Goal: Information Seeking & Learning: Learn about a topic

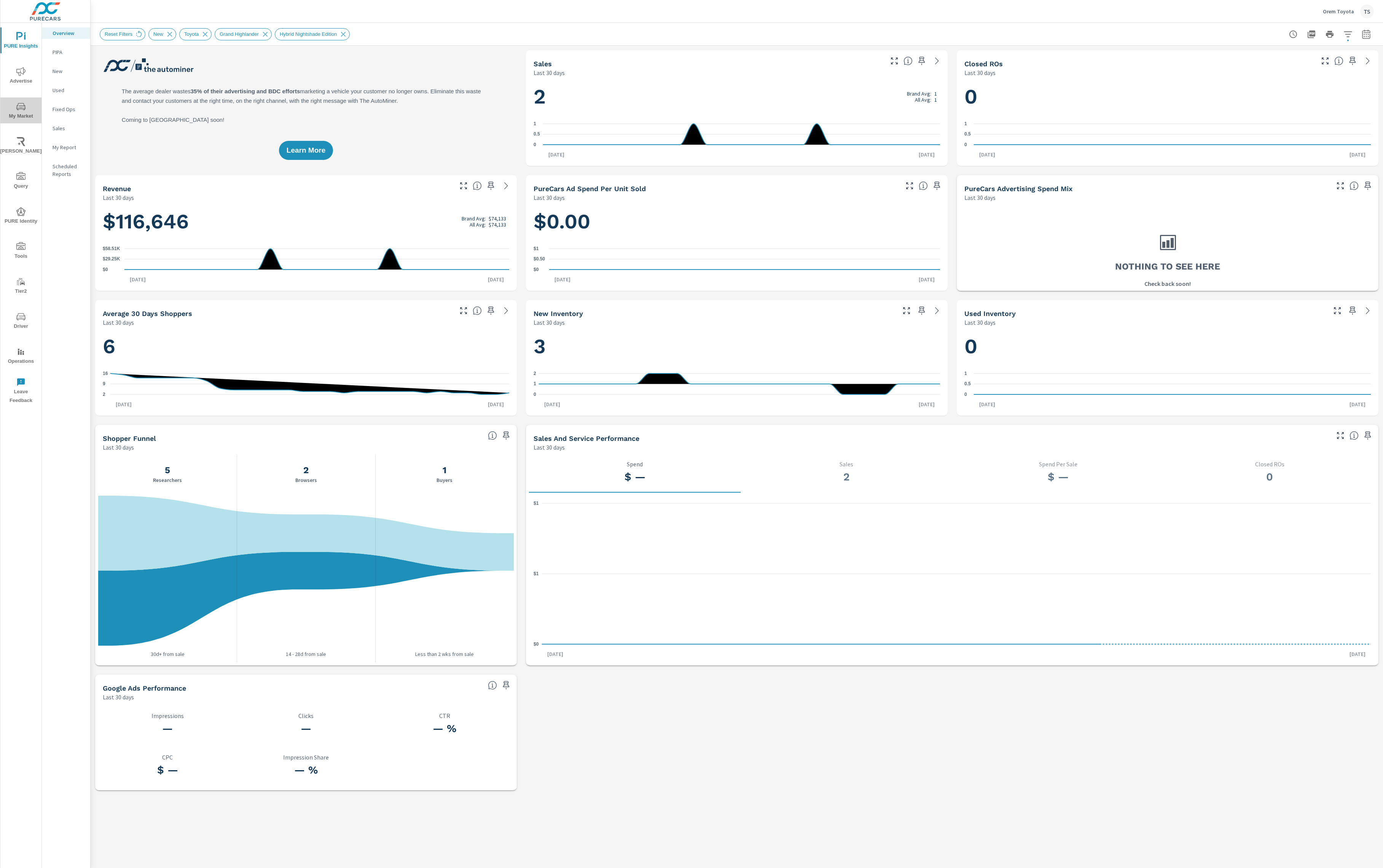
click at [29, 105] on span "My Market" at bounding box center [21, 111] width 36 height 19
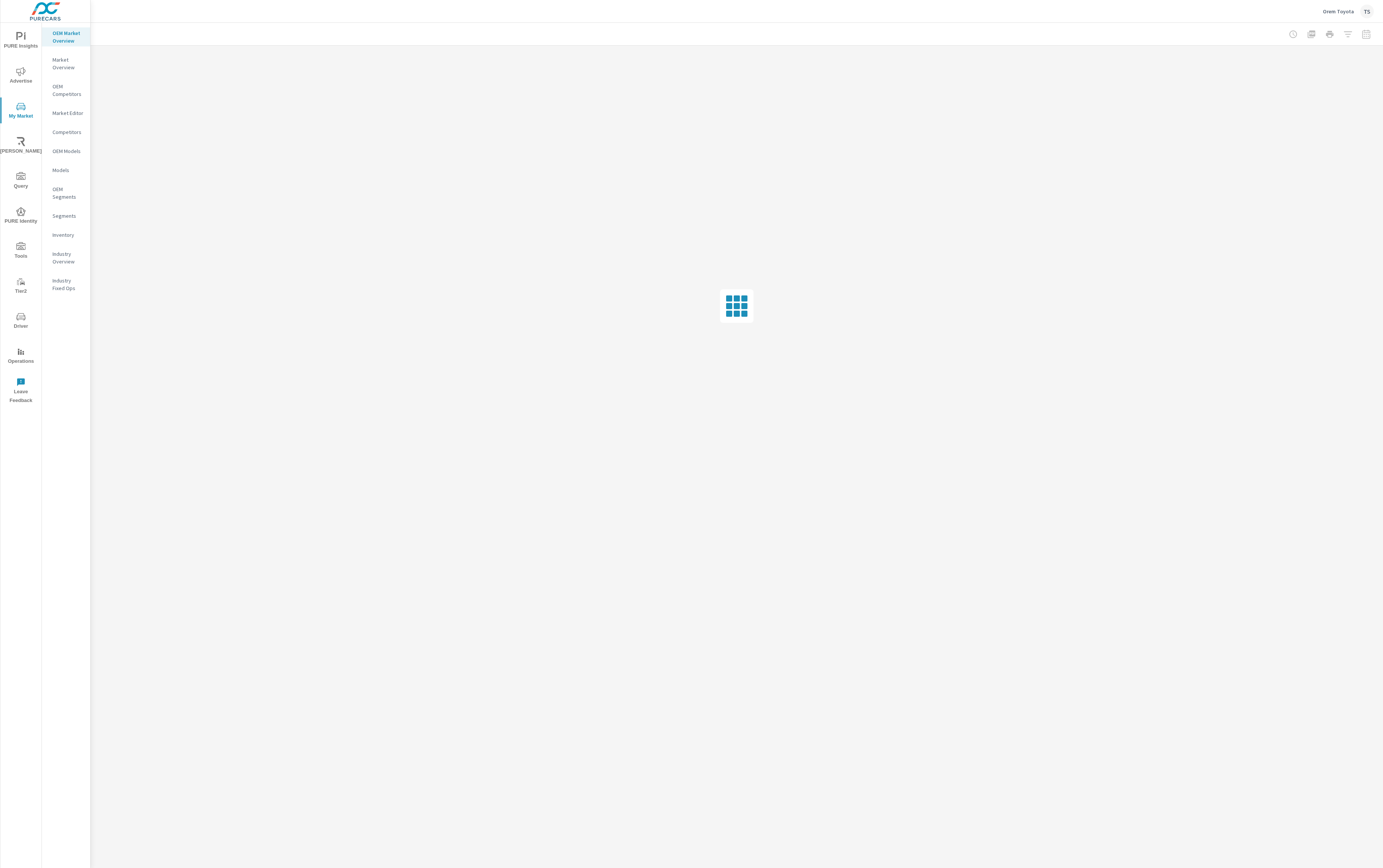
click at [1336, 31] on div at bounding box center [1330, 34] width 88 height 16
click at [1343, 30] on div at bounding box center [1330, 34] width 88 height 16
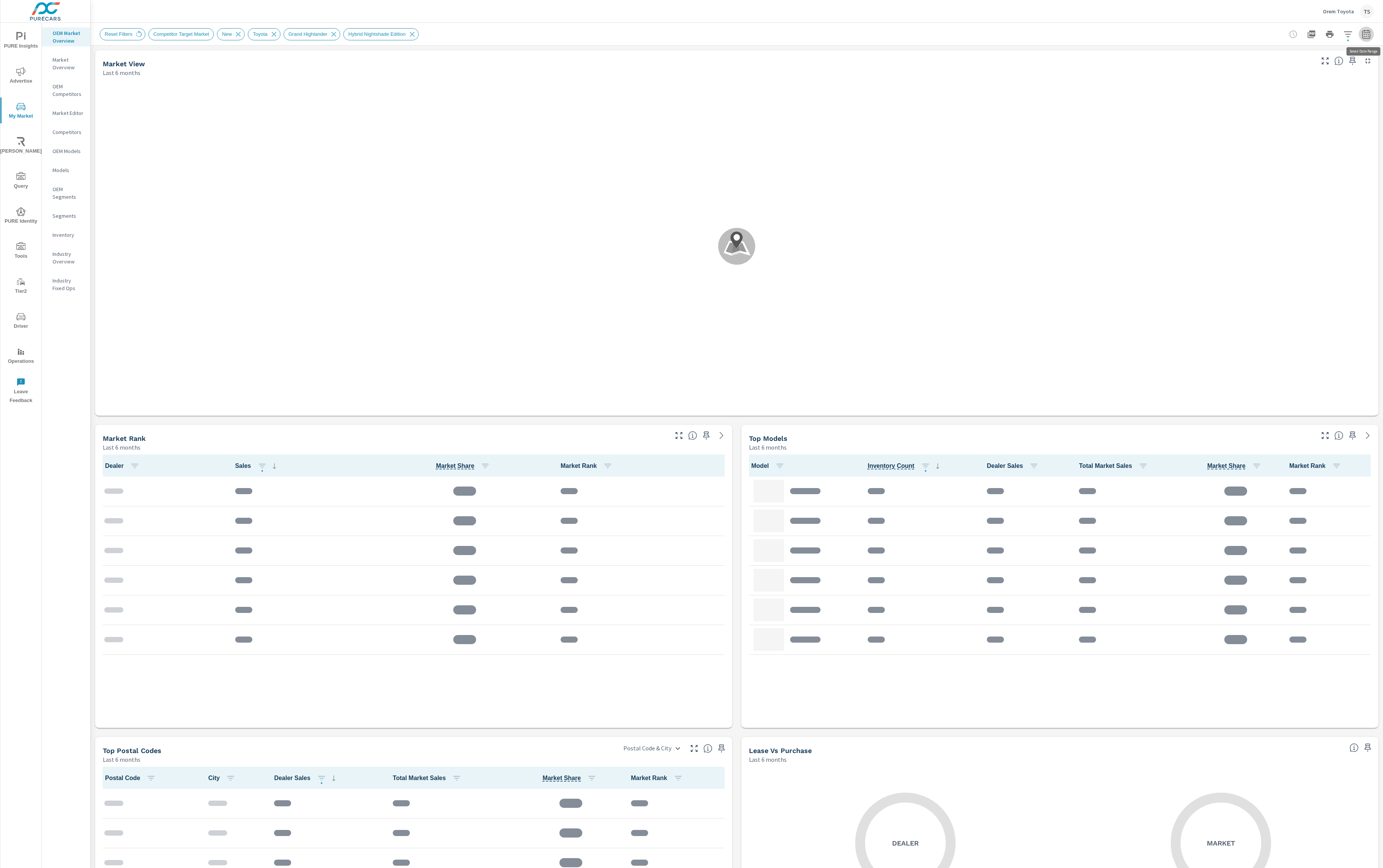
click at [1362, 28] on button "button" at bounding box center [1366, 34] width 16 height 16
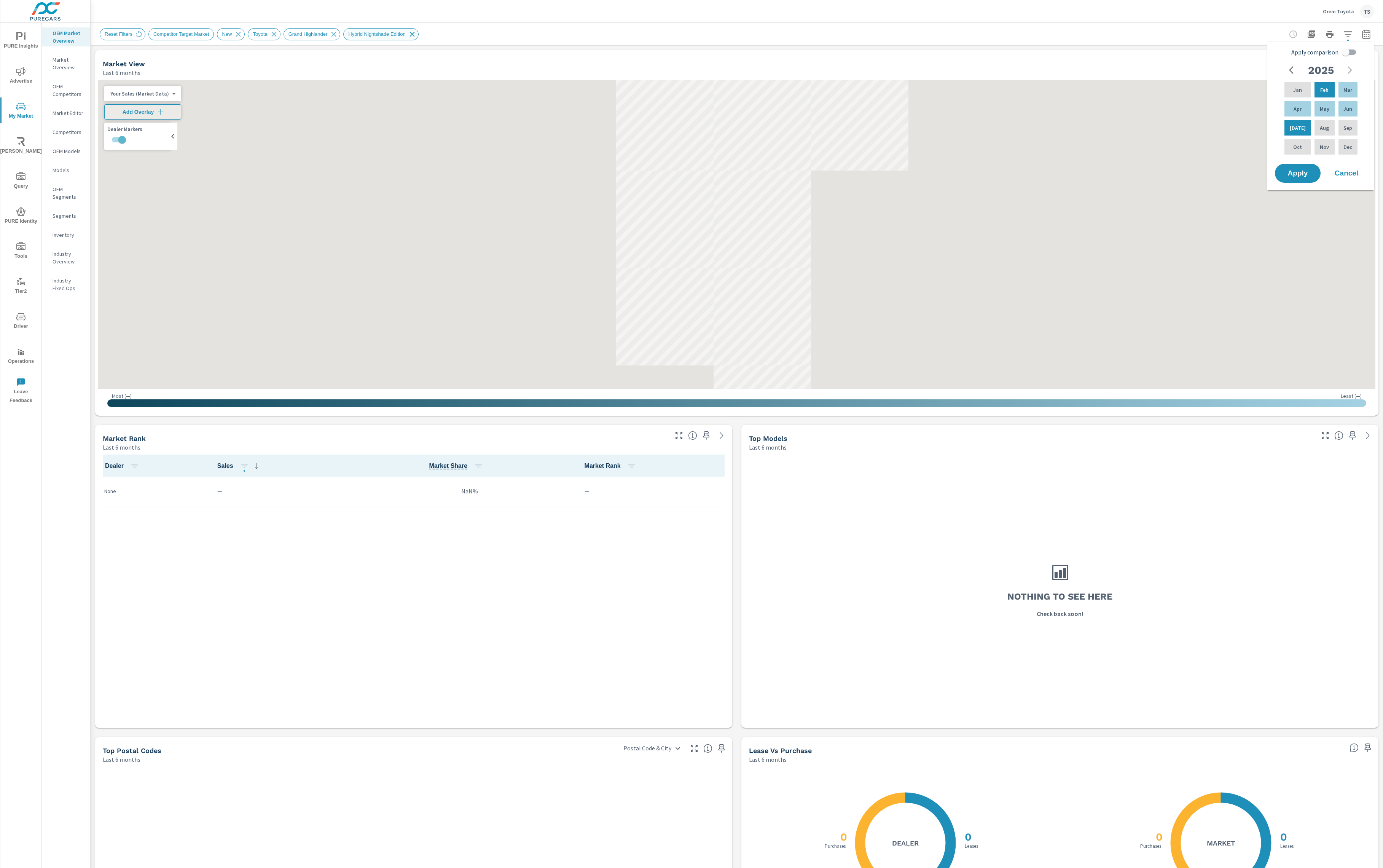
click at [417, 32] on icon at bounding box center [412, 34] width 9 height 9
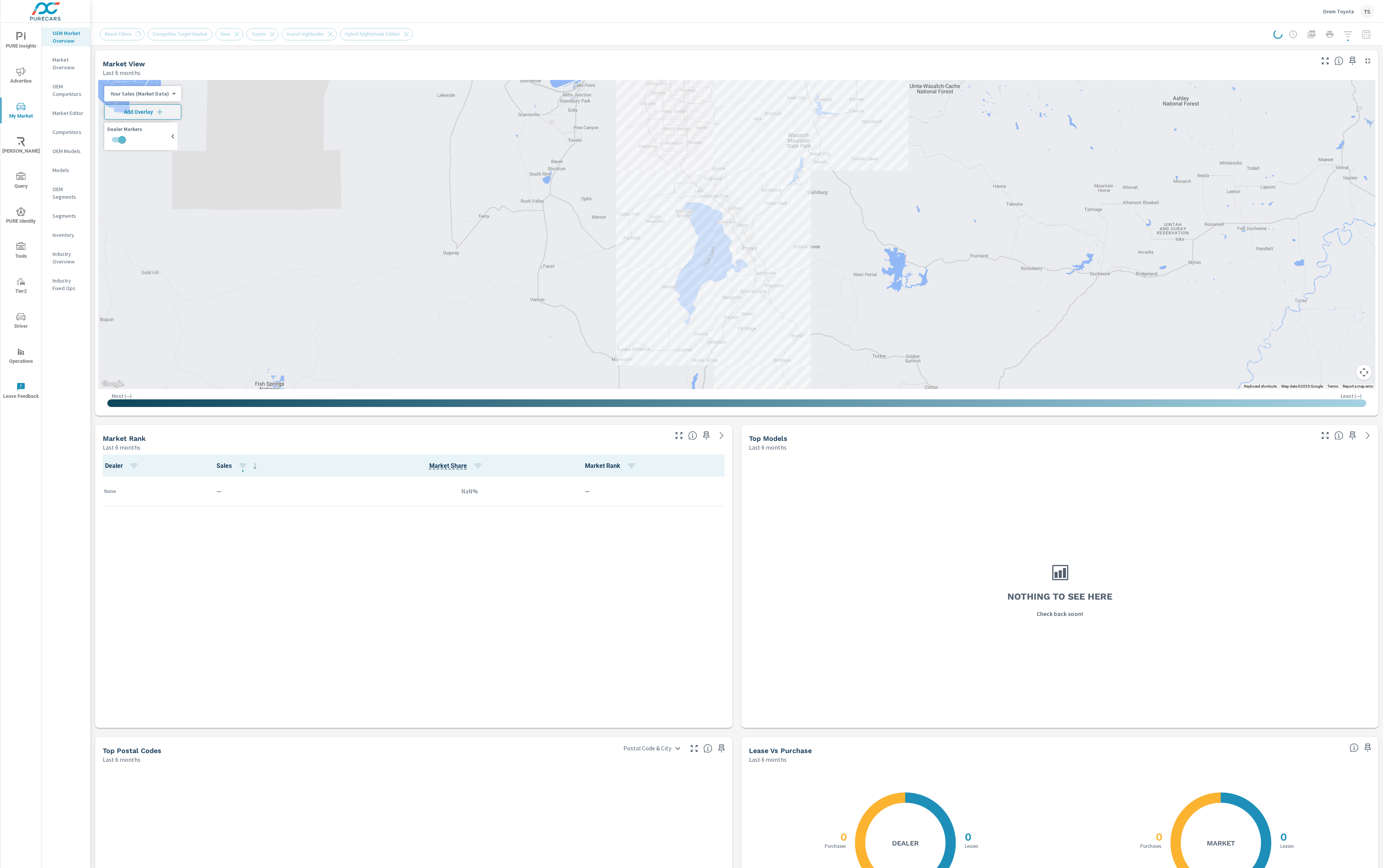
click at [351, 34] on div "Reset Filters Competitor Target Market New Toyota Grand Highlander Hybrid Night…" at bounding box center [260, 34] width 320 height 12
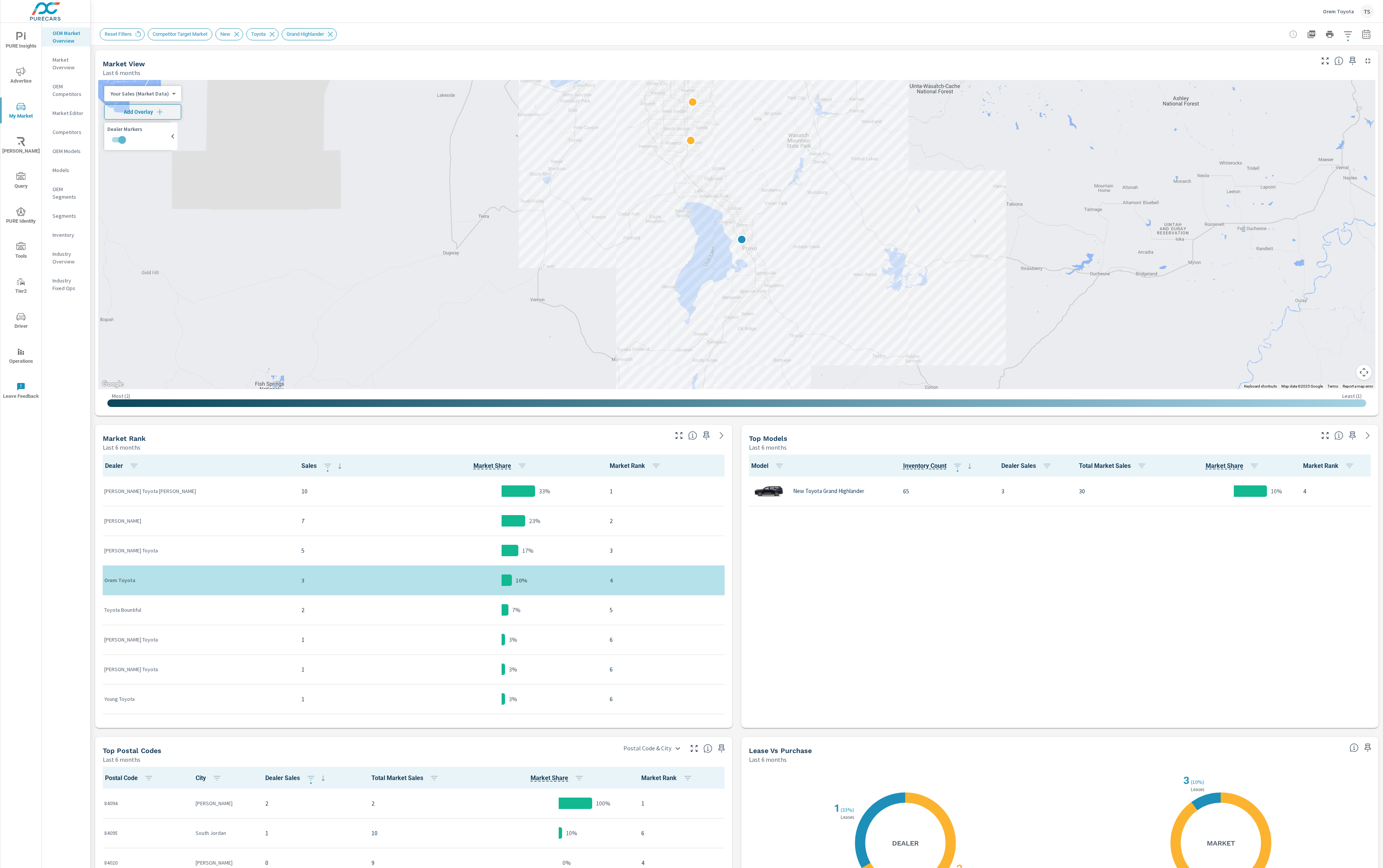
drag, startPoint x: 343, startPoint y: 35, endPoint x: 399, endPoint y: 32, distance: 56.1
click at [334, 35] on icon at bounding box center [331, 34] width 9 height 9
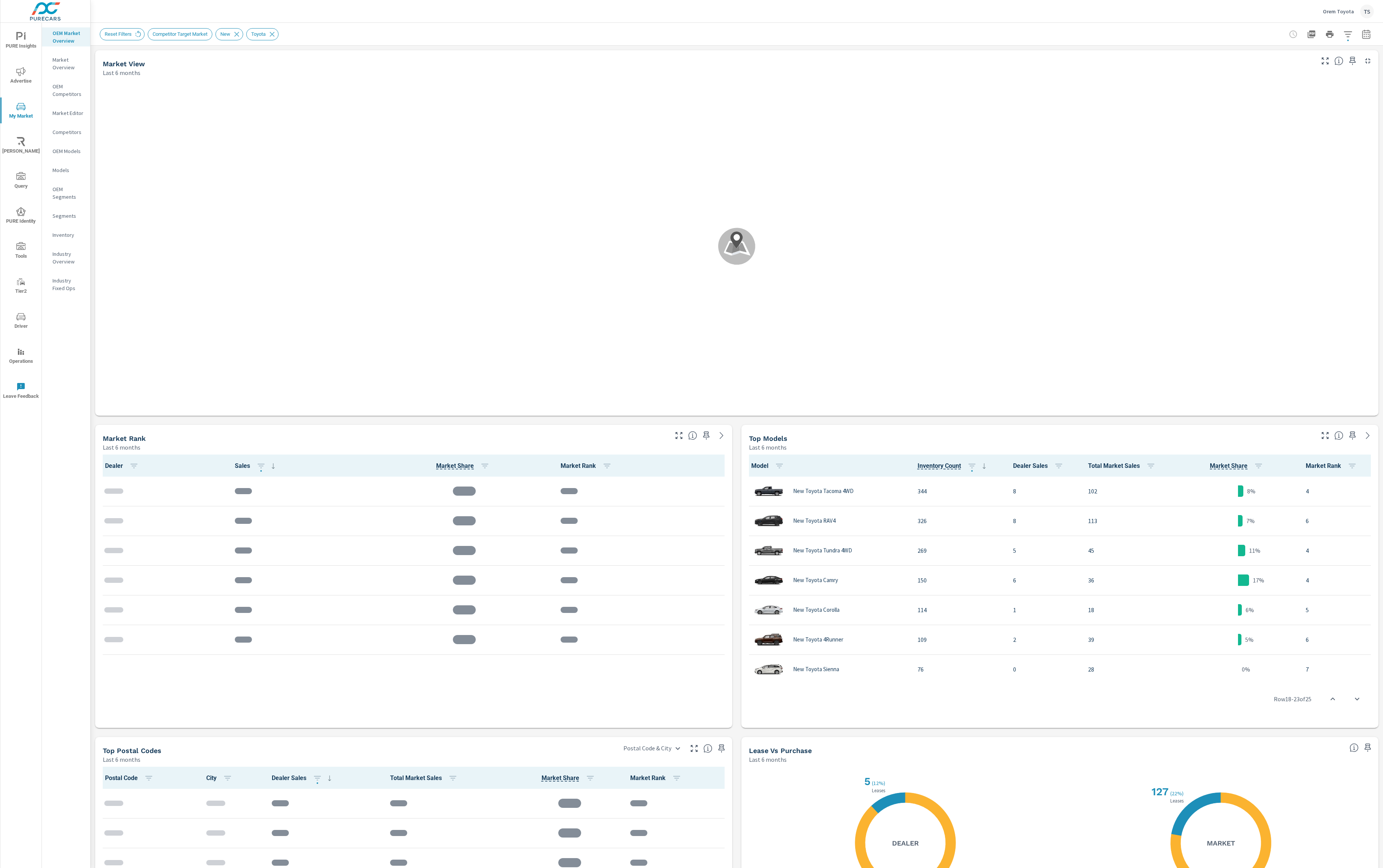
scroll to position [505, 0]
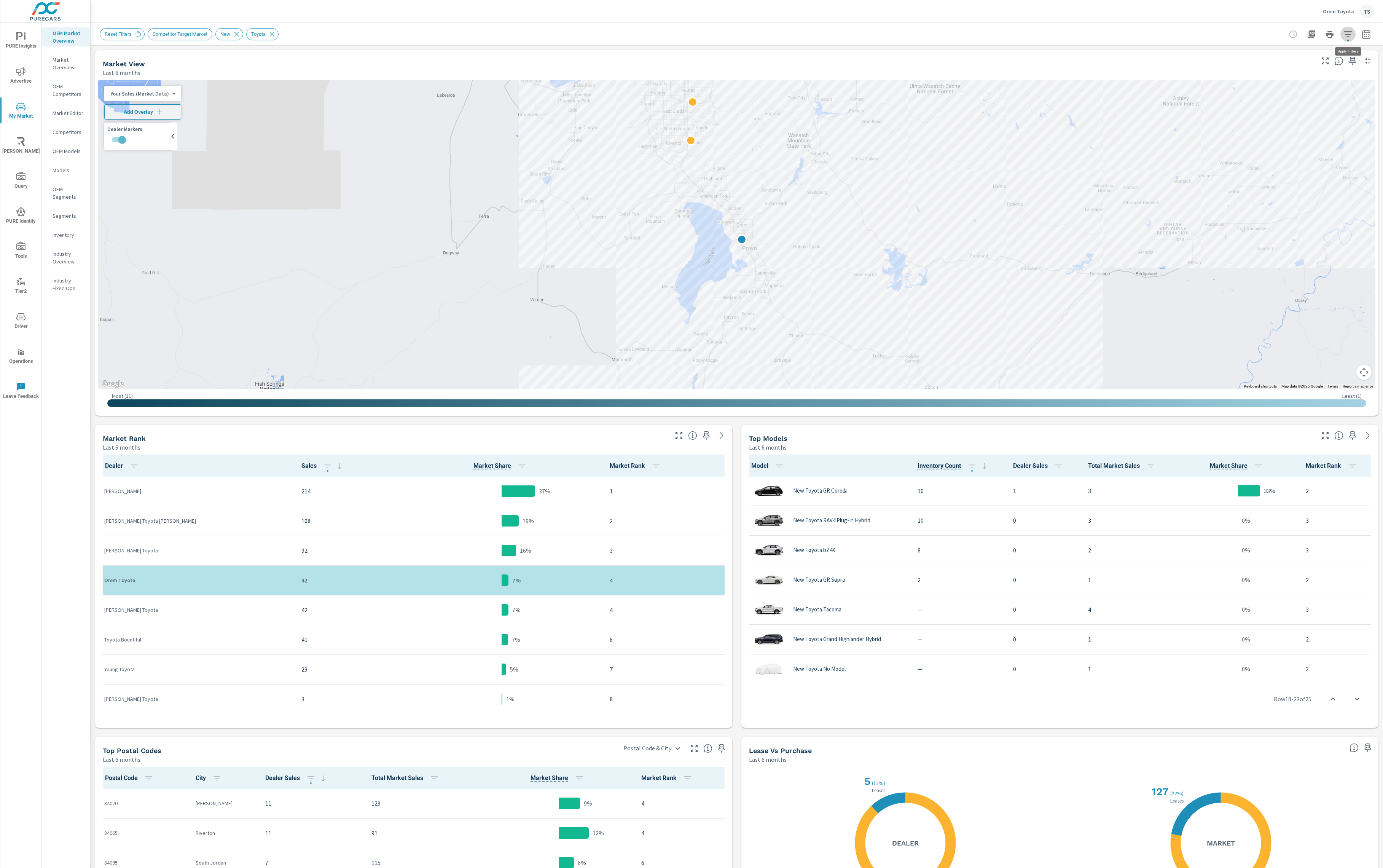
click at [1344, 37] on icon "button" at bounding box center [1348, 33] width 9 height 9
click at [1316, 124] on li "Model" at bounding box center [1298, 128] width 116 height 19
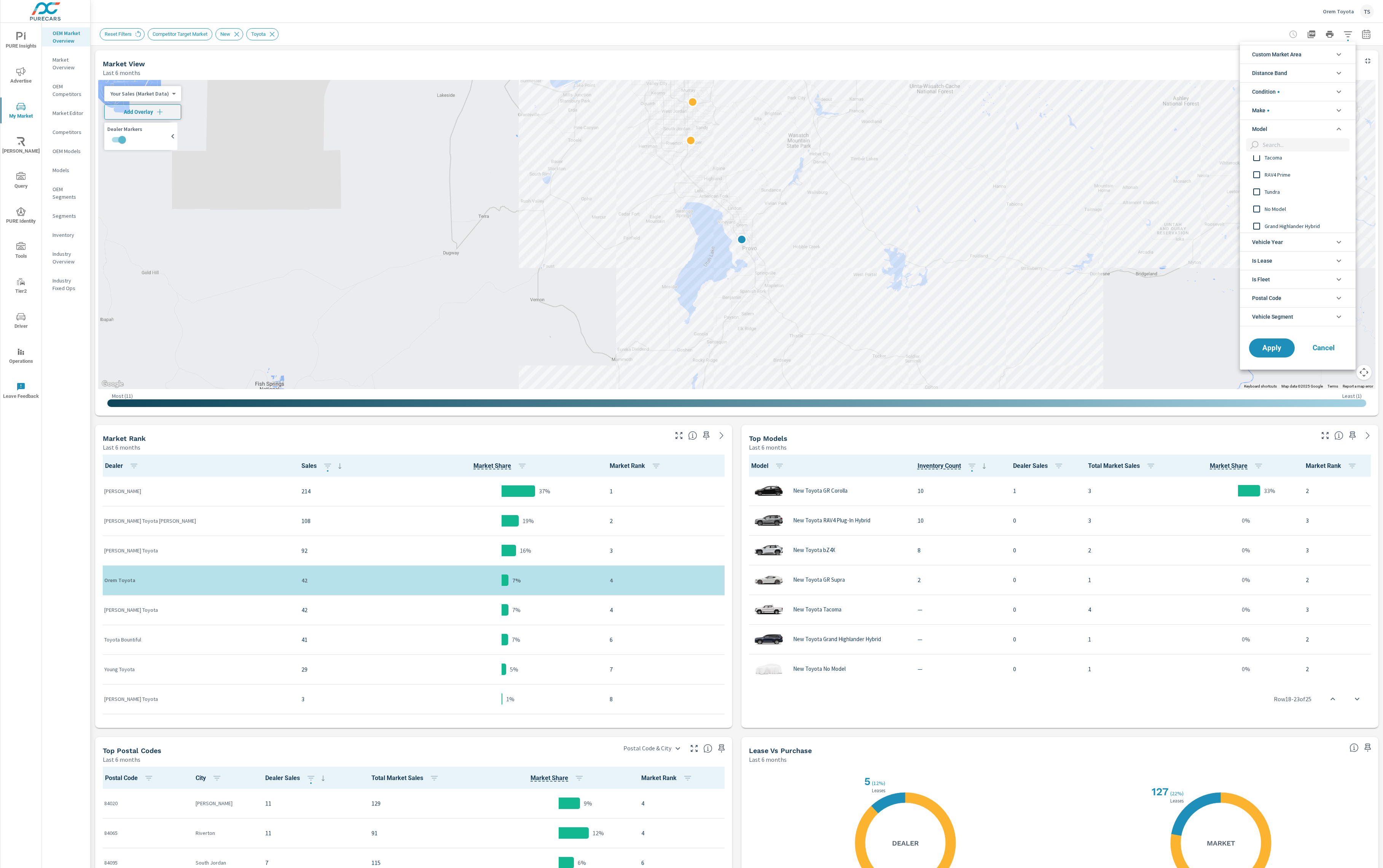
scroll to position [368, 0]
click at [1308, 225] on span "Grand Highlander Hybrid" at bounding box center [1306, 224] width 83 height 9
click at [1298, 175] on span "RAV4 Prime" at bounding box center [1306, 173] width 83 height 9
click at [1298, 175] on span "RAV4 Plug-In Hybrid" at bounding box center [1306, 173] width 83 height 9
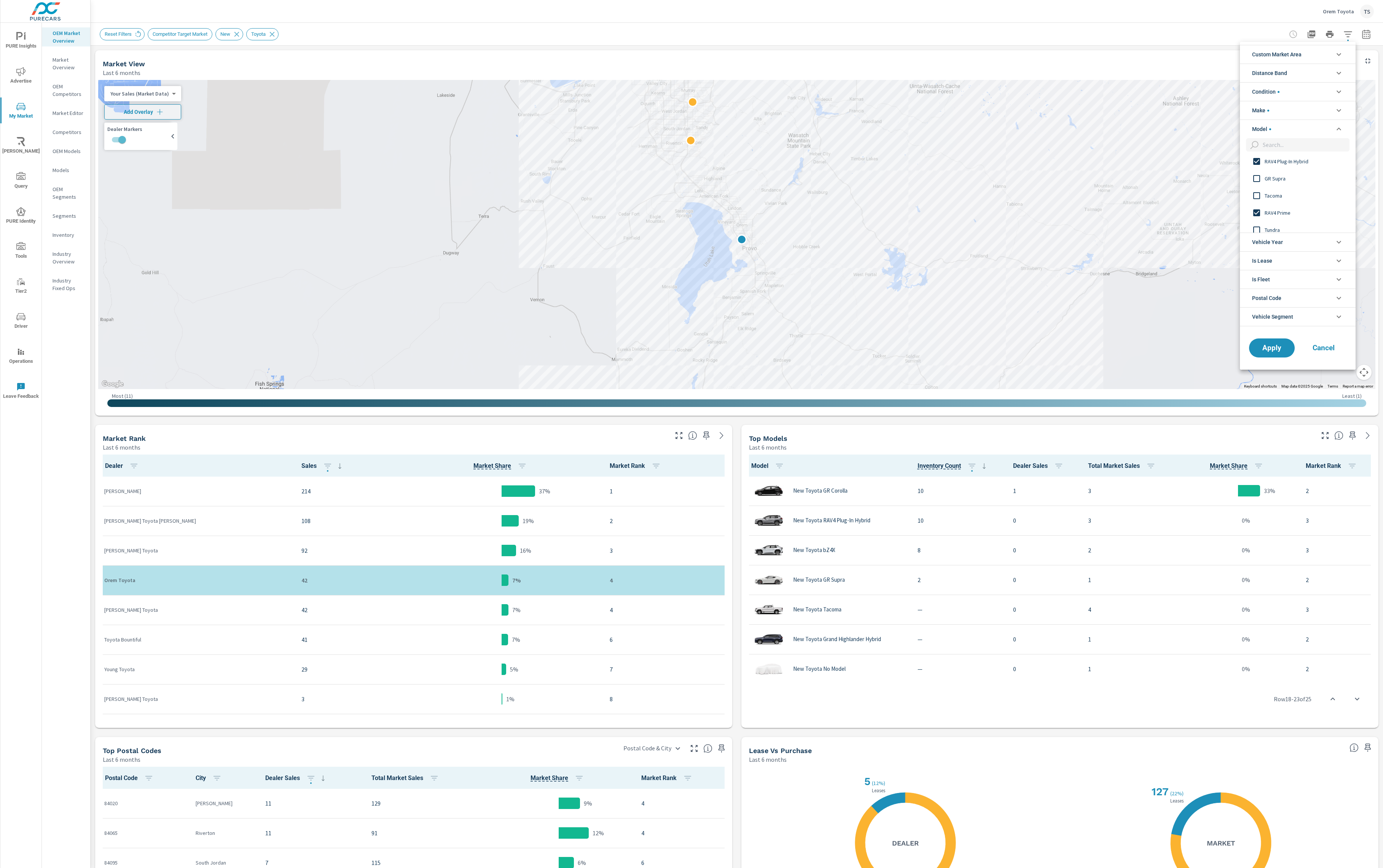
scroll to position [328, 0]
click at [1287, 210] on span "RAV4 Prime" at bounding box center [1306, 213] width 83 height 9
click at [1268, 191] on span "Prius" at bounding box center [1306, 189] width 83 height 9
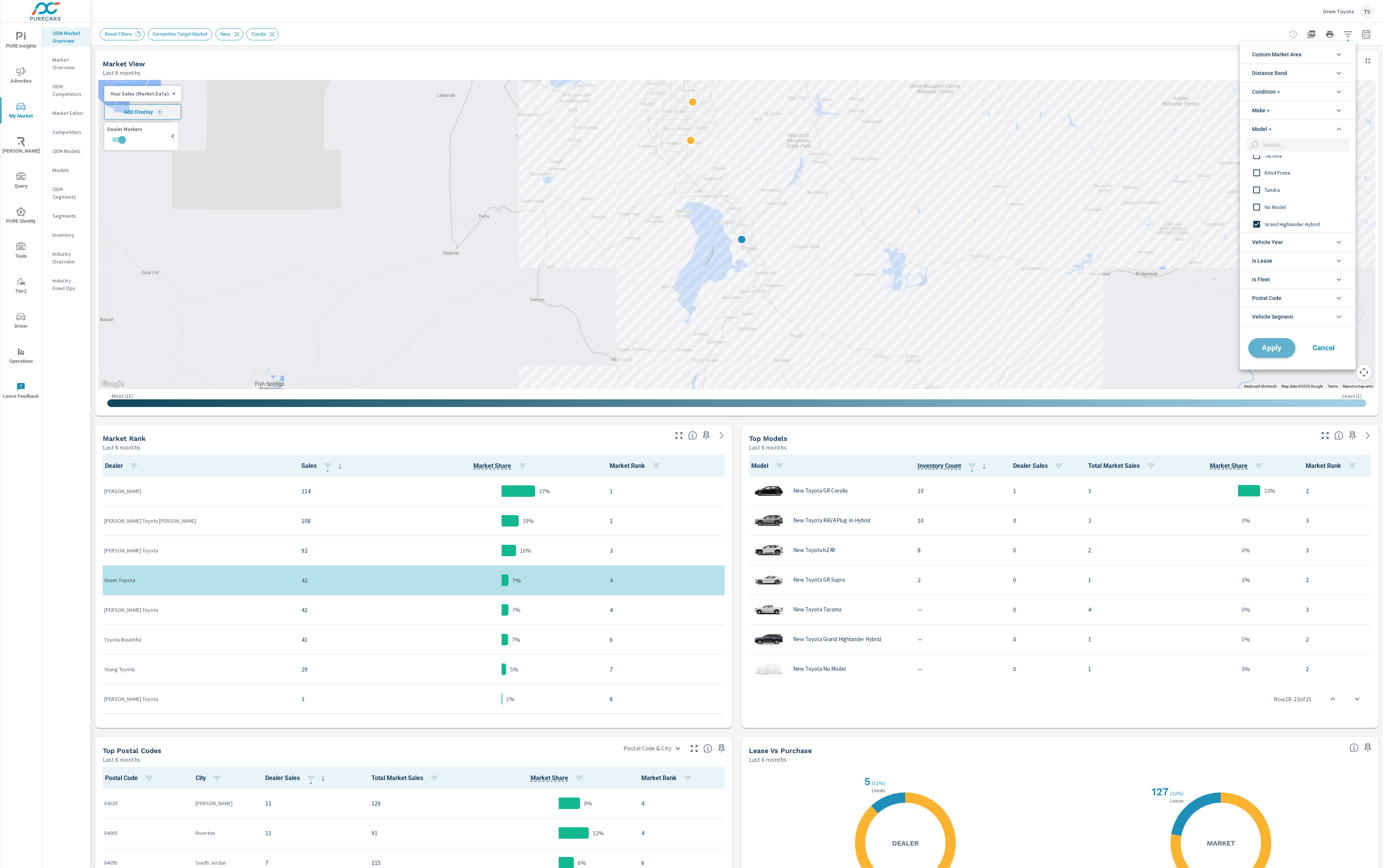
click at [1275, 346] on span "Apply" at bounding box center [1272, 347] width 31 height 7
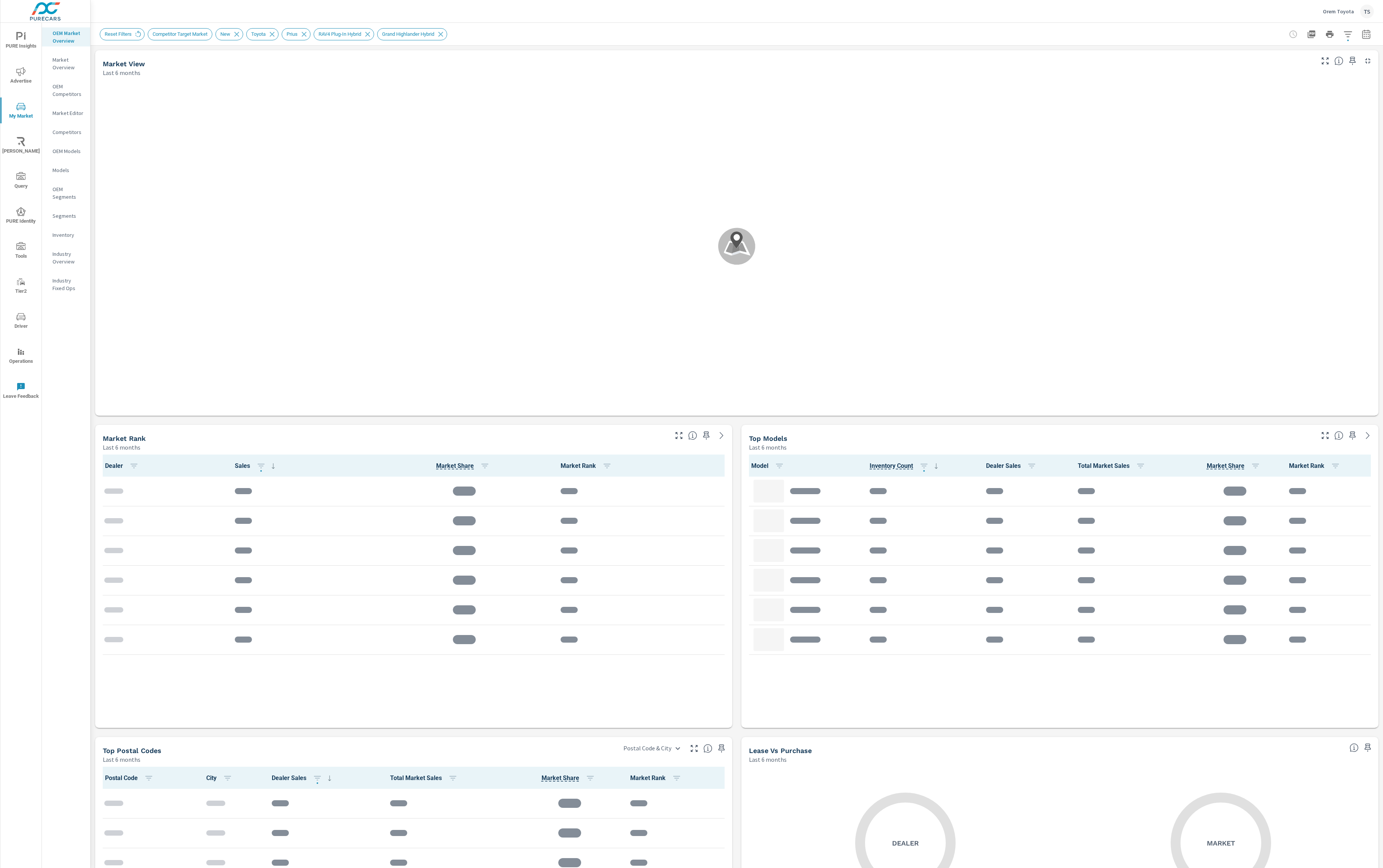
click at [1353, 30] on button "button" at bounding box center [1349, 34] width 16 height 16
click at [1306, 126] on li "Model" at bounding box center [1298, 128] width 116 height 19
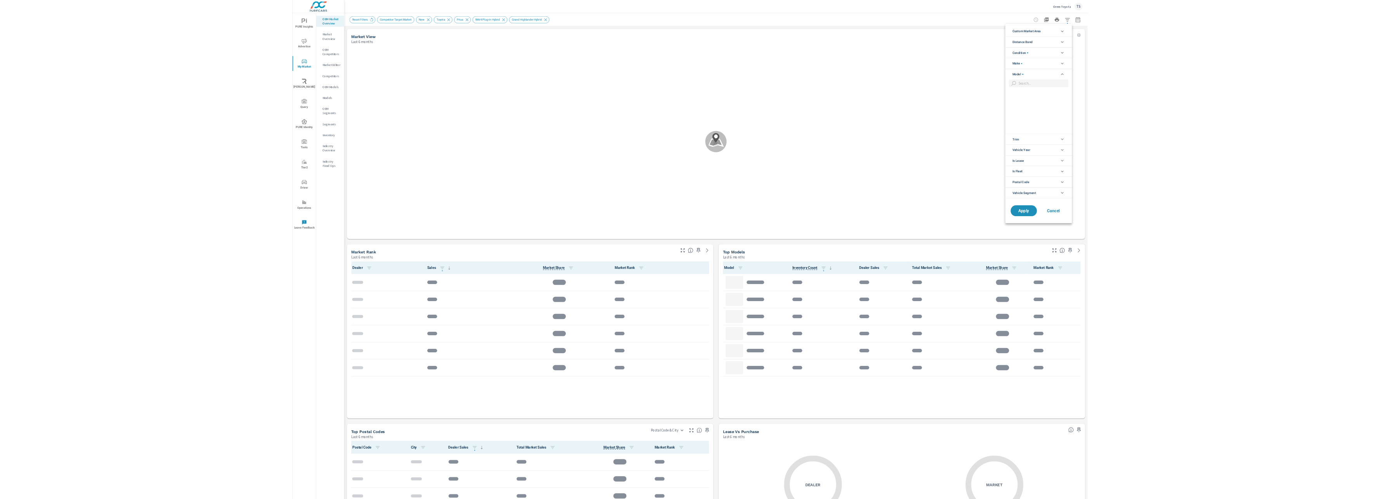
scroll to position [375, 0]
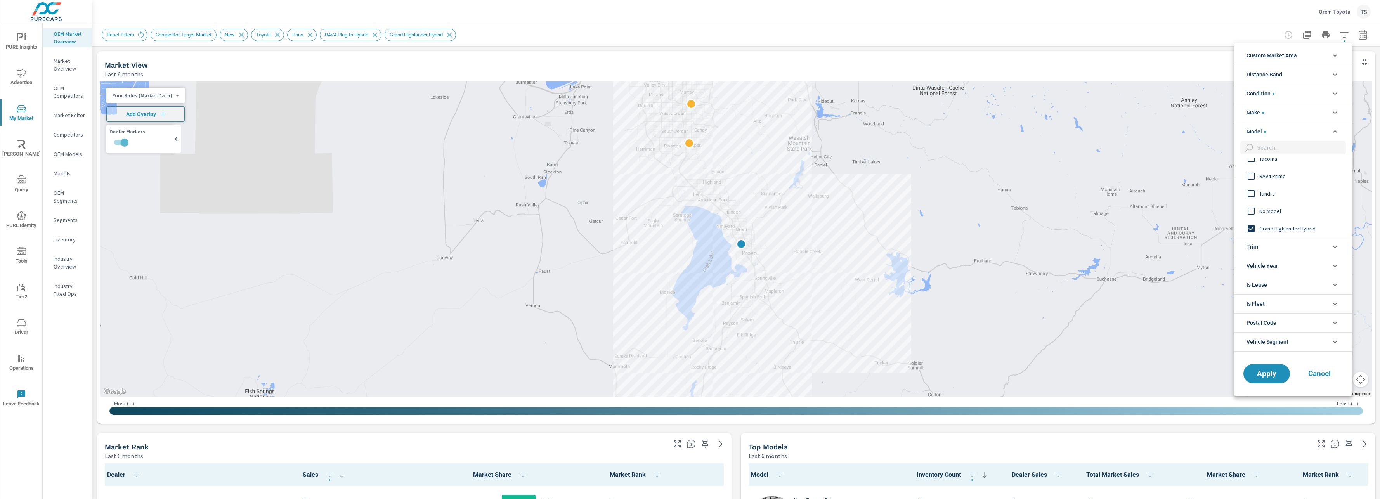
click at [965, 28] on div at bounding box center [690, 249] width 1380 height 499
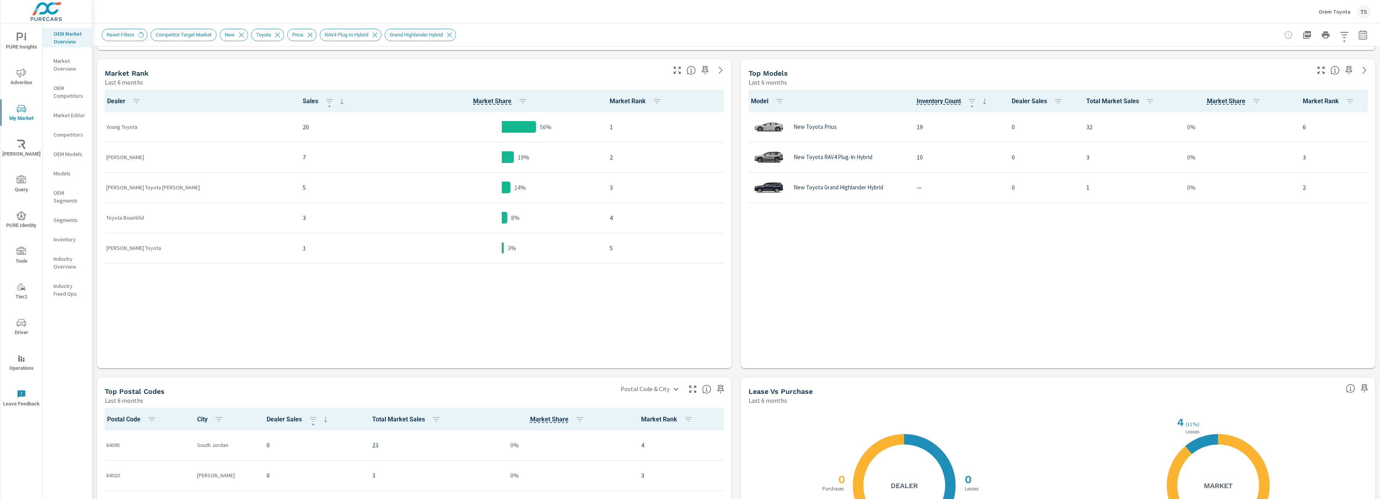
scroll to position [349, 0]
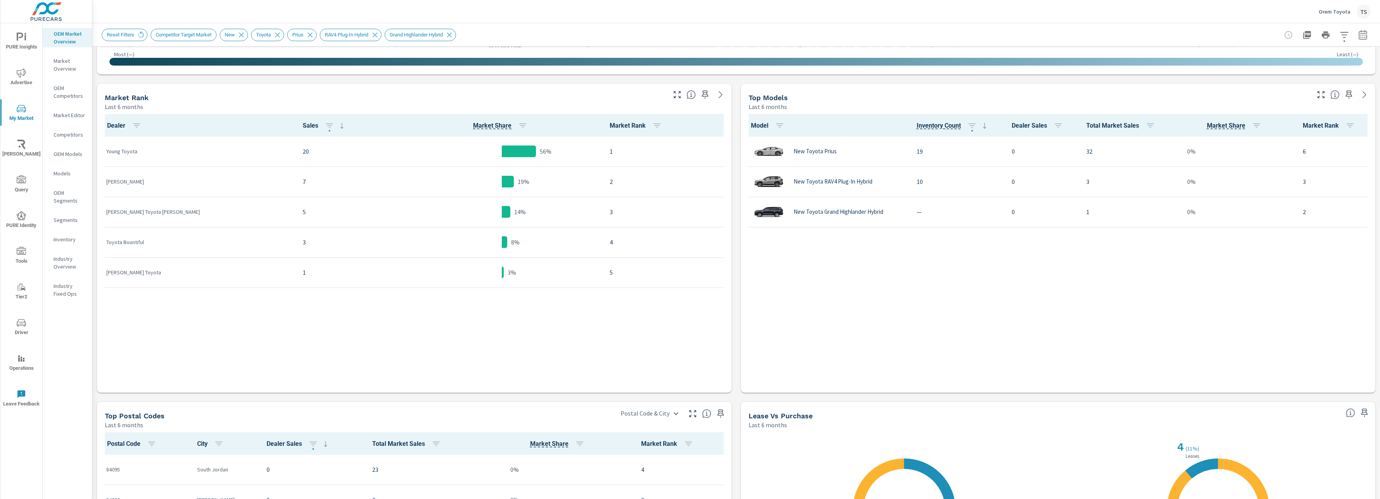
click at [73, 269] on p "Industry Overview" at bounding box center [70, 263] width 32 height 16
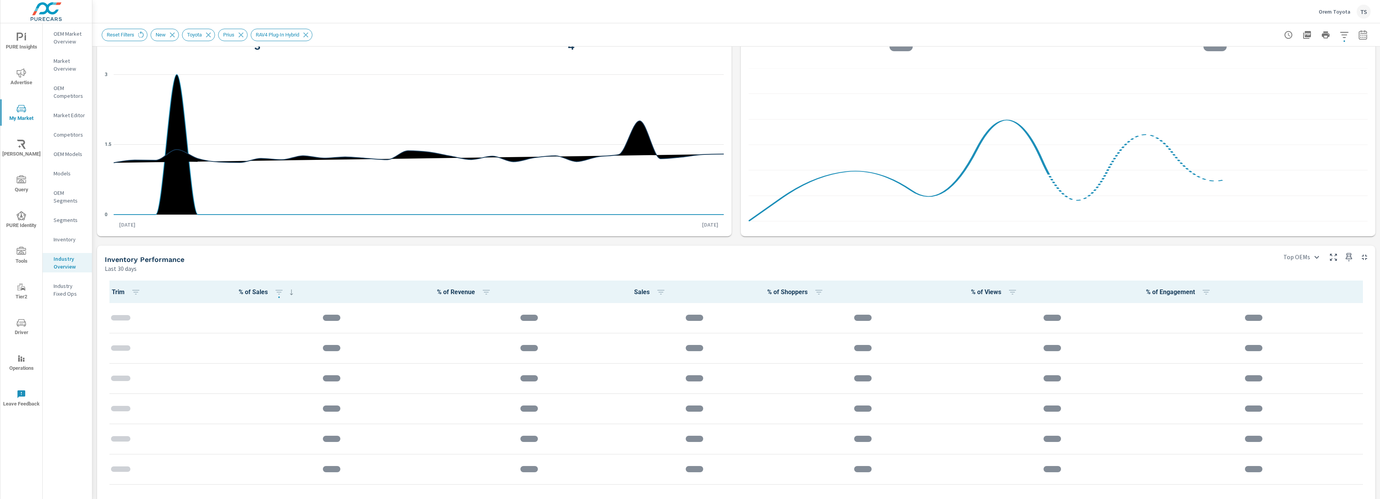
scroll to position [184, 0]
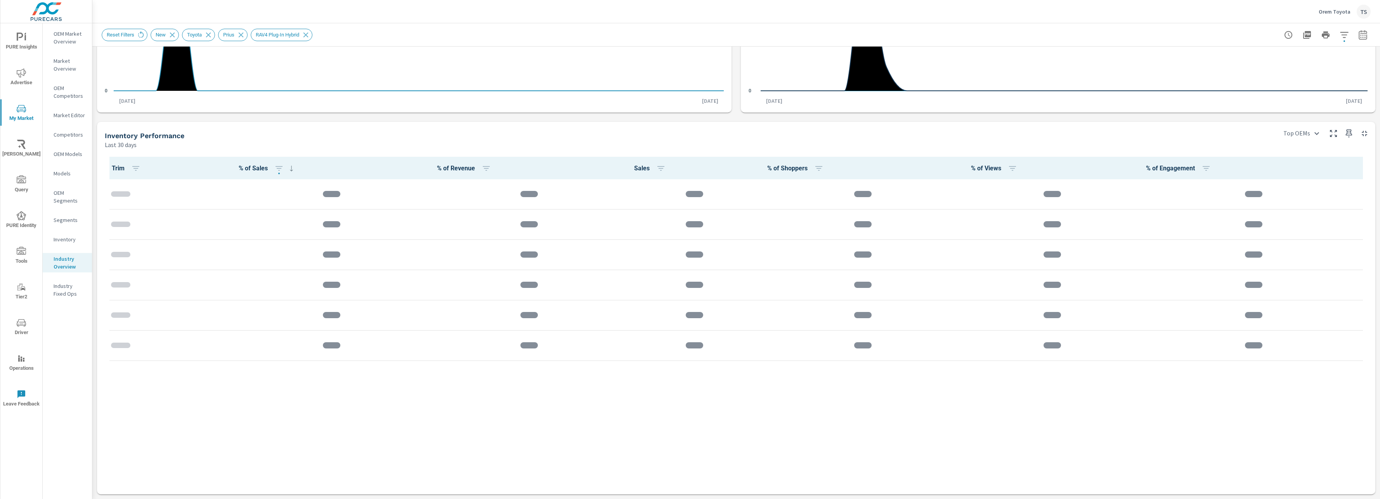
click at [961, 476] on div "Trim % of Sales % of Revenue Sales % of Shoppers % of Views % of Engagement" at bounding box center [736, 322] width 1263 height 330
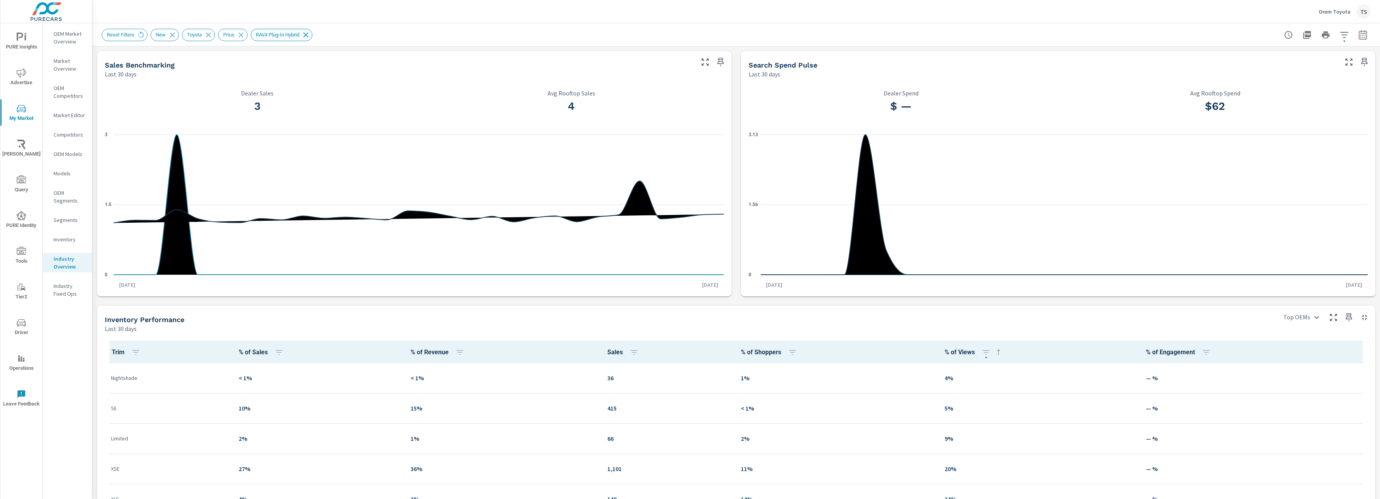
click at [310, 33] on icon at bounding box center [306, 35] width 9 height 9
click at [245, 36] on div "Reset Filters New Toyota Prius RAV4 Plug-In Hybrid" at bounding box center [210, 35] width 217 height 12
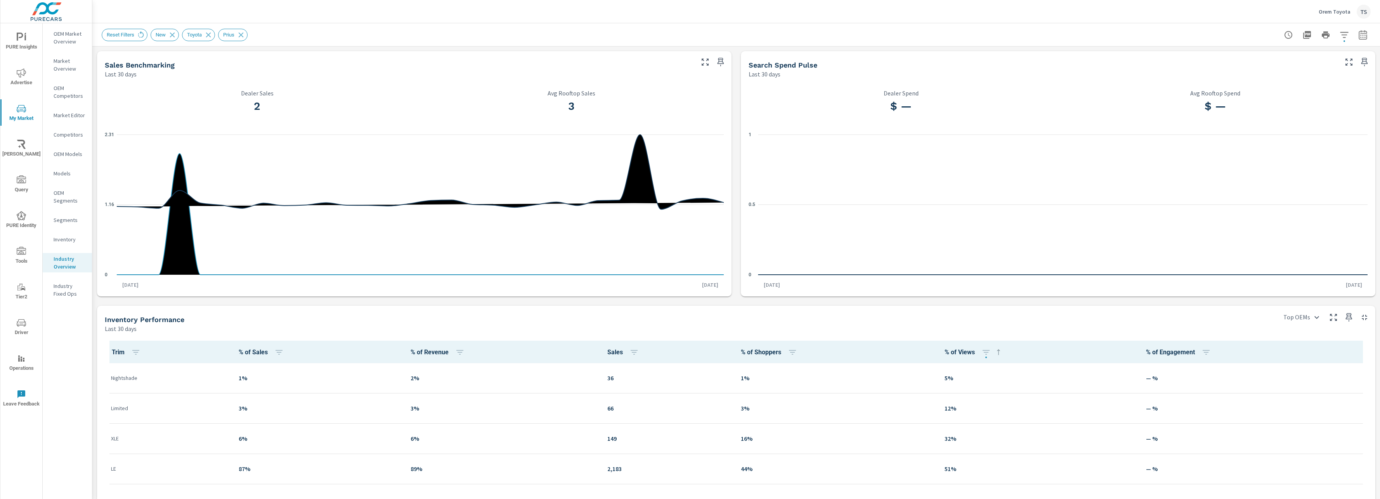
click at [137, 388] on div "Nightshade" at bounding box center [168, 378] width 115 height 24
